Goal: Task Accomplishment & Management: Complete application form

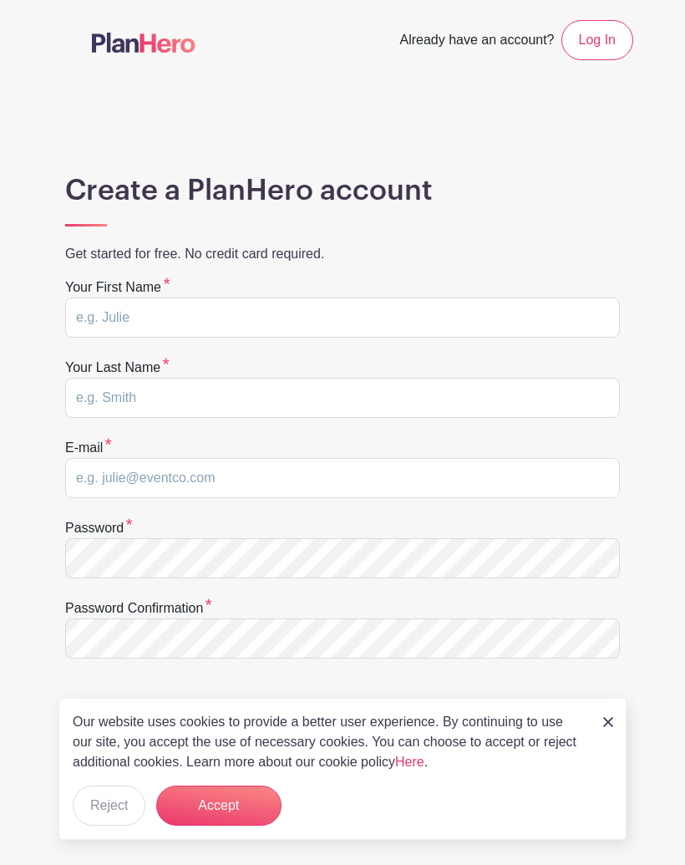
click at [222, 805] on button "Accept" at bounding box center [218, 806] width 125 height 40
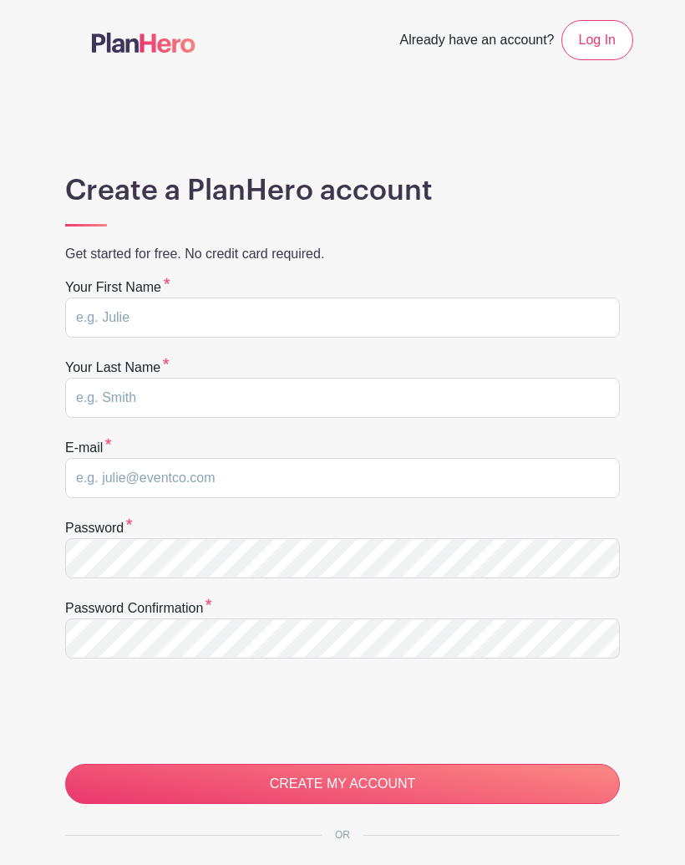
click at [312, 792] on input "CREATE MY ACCOUNT" at bounding box center [342, 784] width 555 height 40
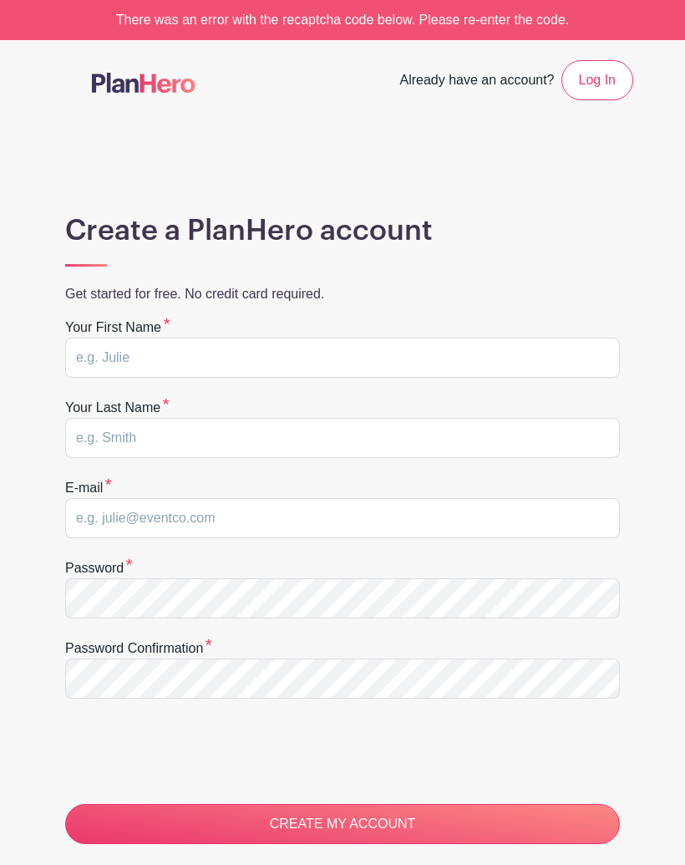
click at [345, 791] on form "Your first name Your last name E-mail Password Password confirmation CREATE MY …" at bounding box center [342, 581] width 555 height 527
click at [345, 793] on form "Your first name Your last name E-mail Password Password confirmation CREATE MY …" at bounding box center [342, 581] width 555 height 527
click at [341, 798] on form "Your first name Your last name E-mail Password Password confirmation CREATE MY …" at bounding box center [342, 581] width 555 height 527
click at [338, 826] on input "CREATE MY ACCOUNT" at bounding box center [342, 824] width 555 height 40
